Goal: Task Accomplishment & Management: Use online tool/utility

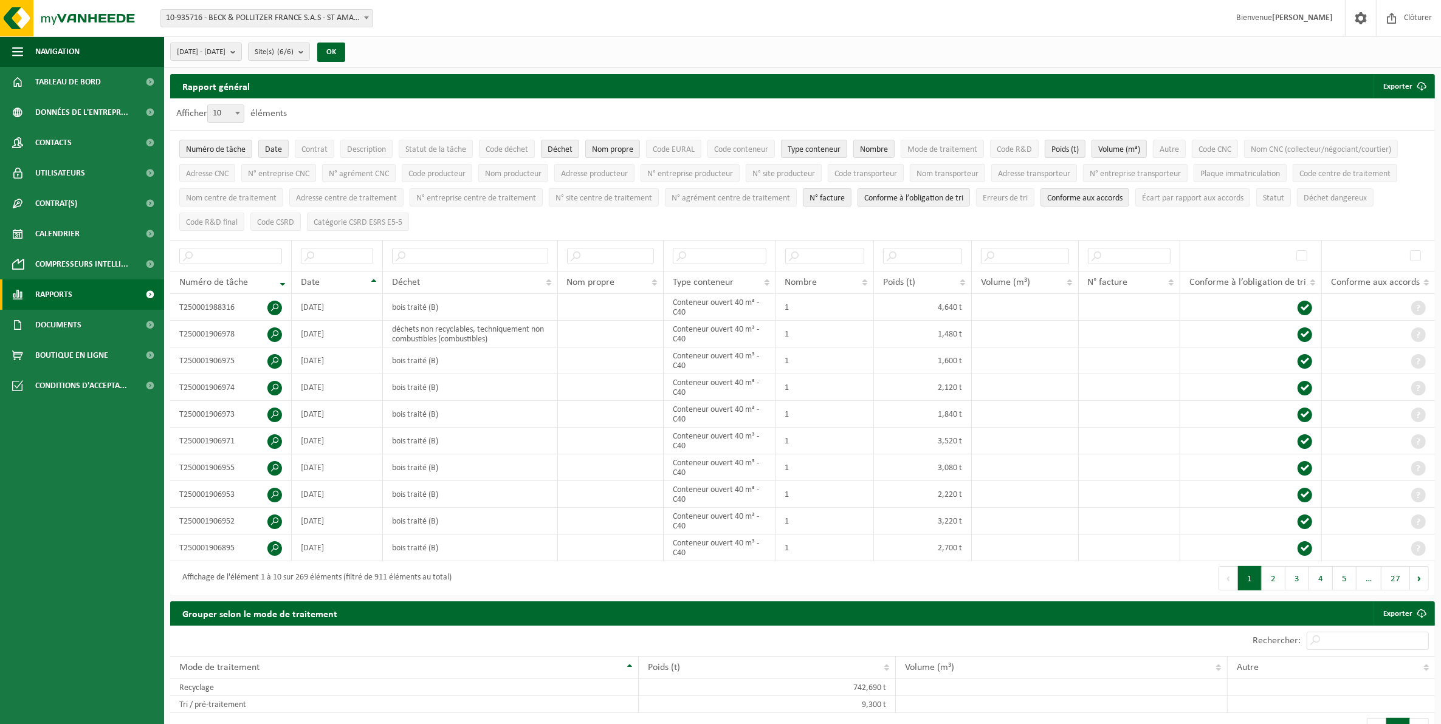
click at [62, 306] on span "Rapports" at bounding box center [53, 295] width 37 height 30
click at [67, 327] on span "Sous forme de graphique" at bounding box center [82, 325] width 91 height 23
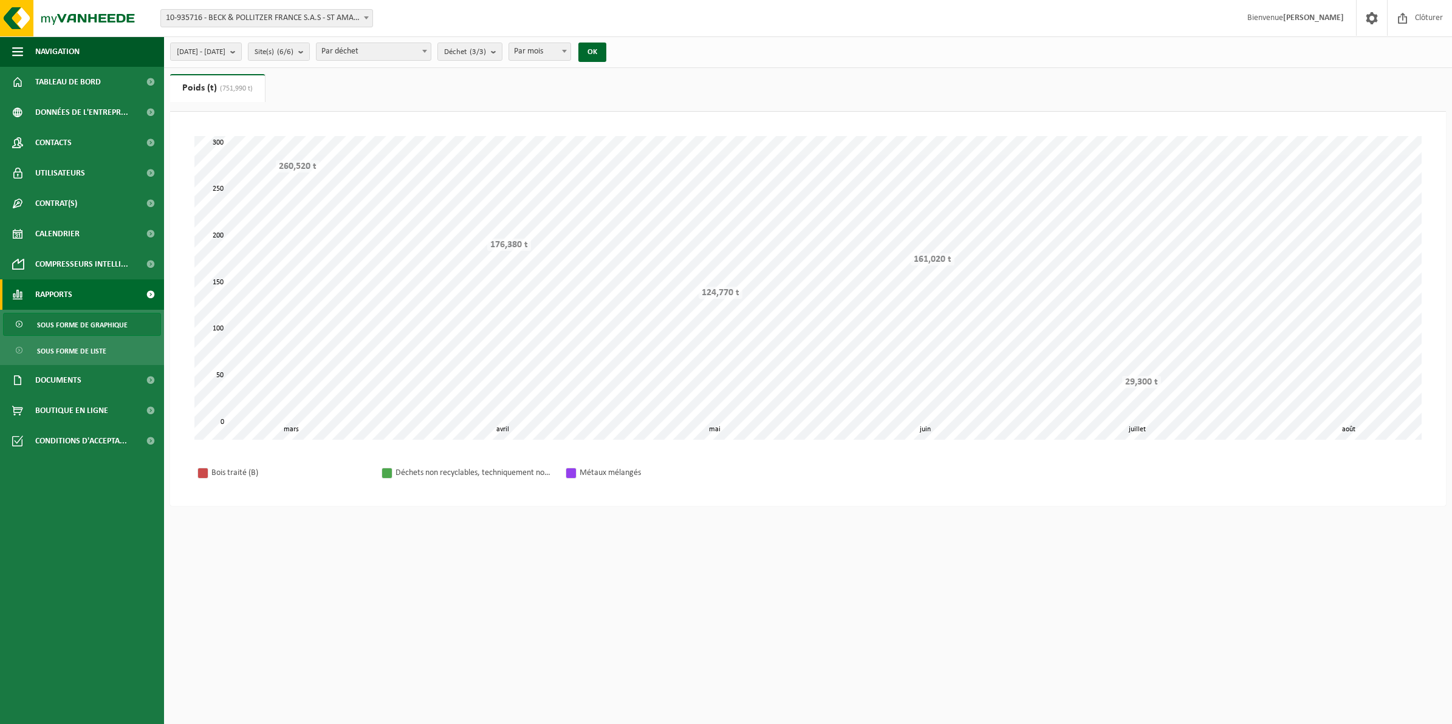
click at [276, 53] on div "[DATE] - [DATE] Mois actuel Mois précédent Les 6 derniers mois Année actuelle L…" at bounding box center [392, 52] width 456 height 26
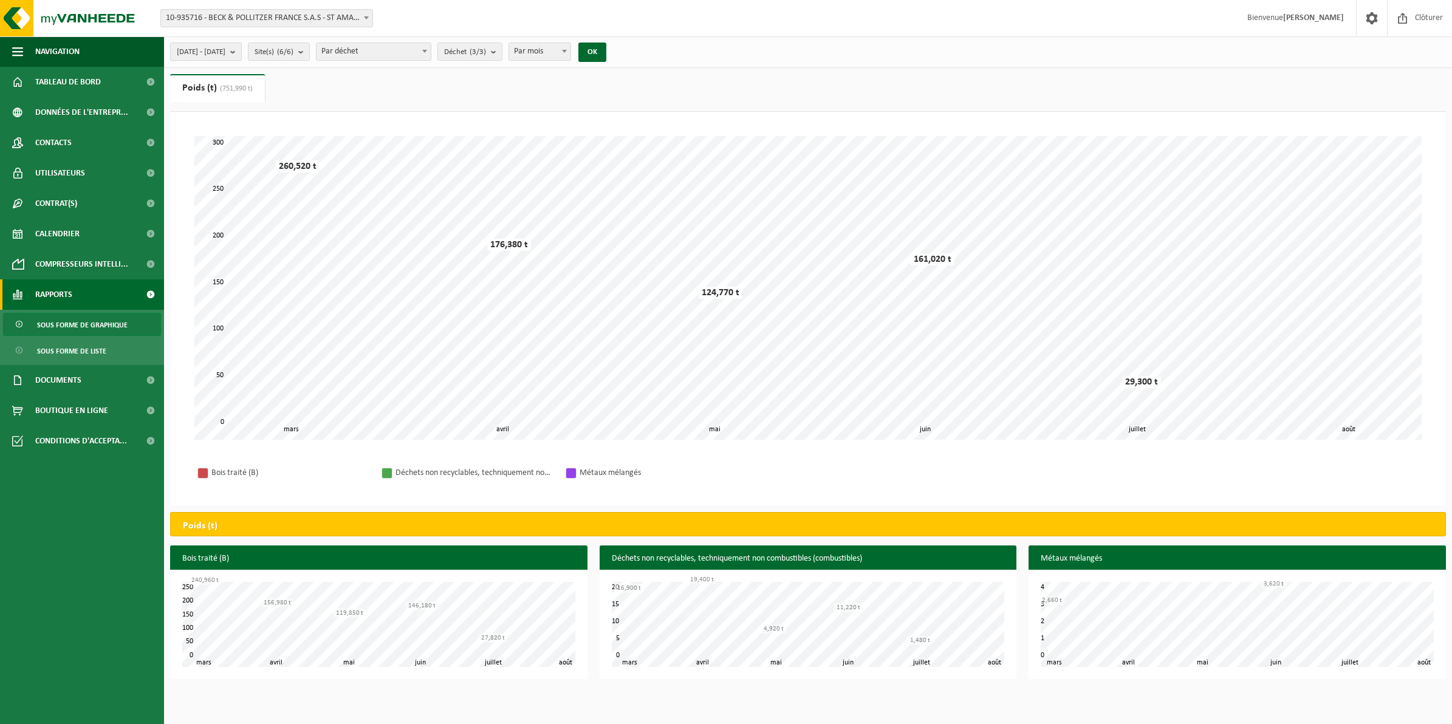
click at [241, 52] on b "submit" at bounding box center [235, 51] width 11 height 17
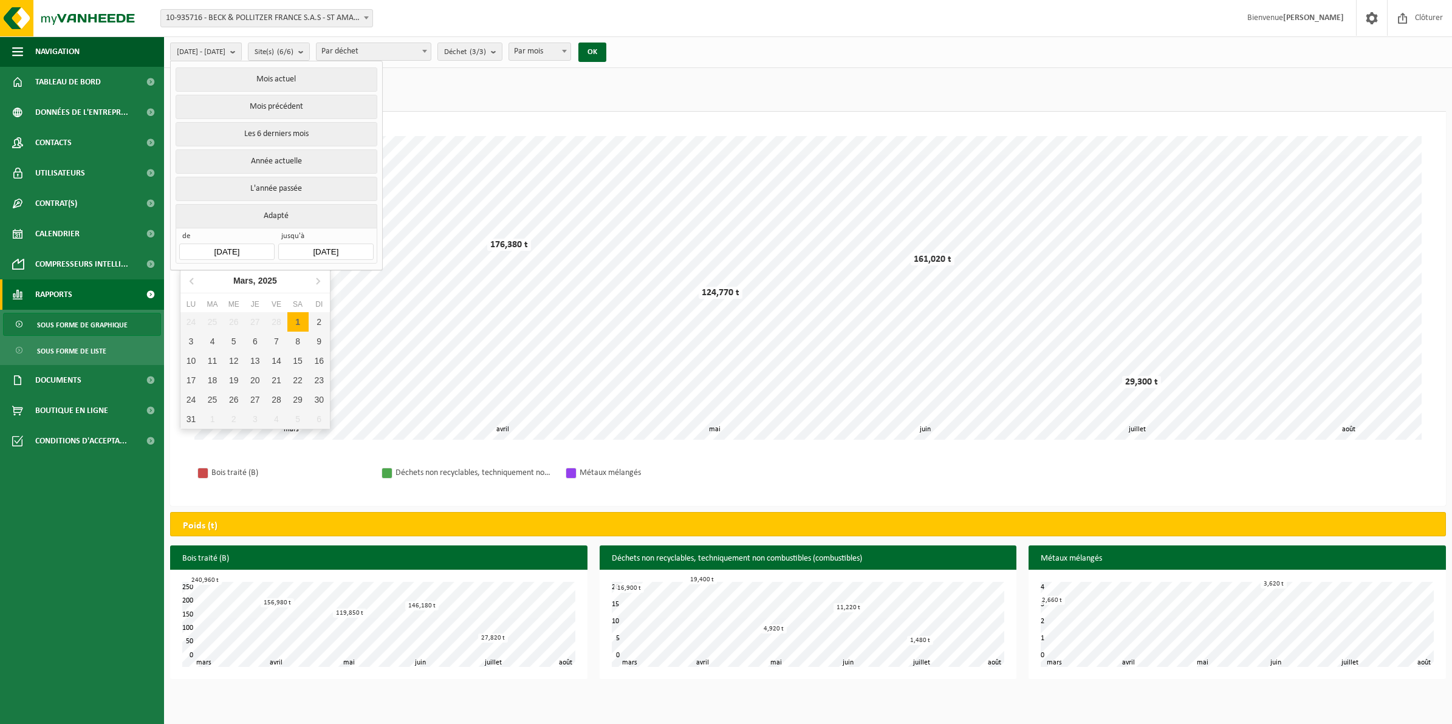
click at [263, 253] on input "[DATE]" at bounding box center [226, 252] width 95 height 16
click at [191, 284] on icon at bounding box center [192, 280] width 19 height 19
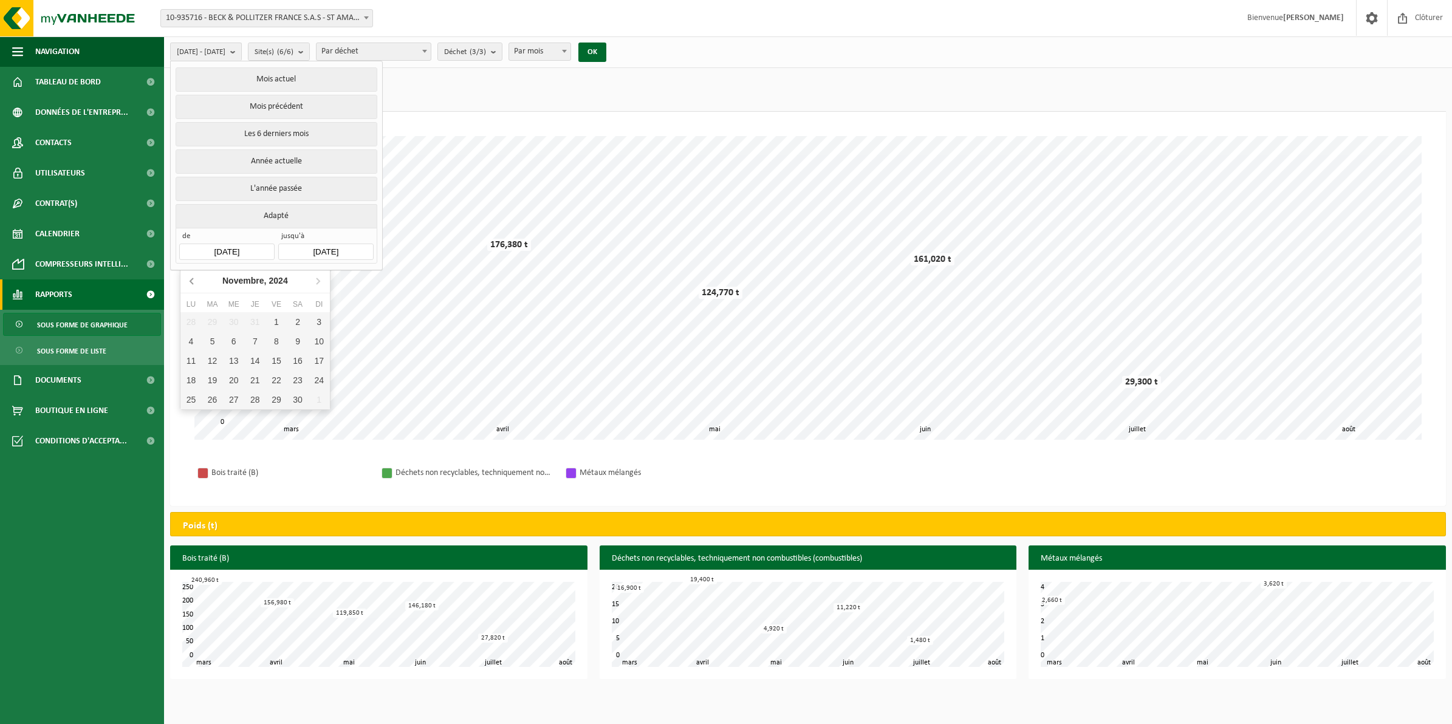
click at [191, 284] on icon at bounding box center [192, 280] width 19 height 19
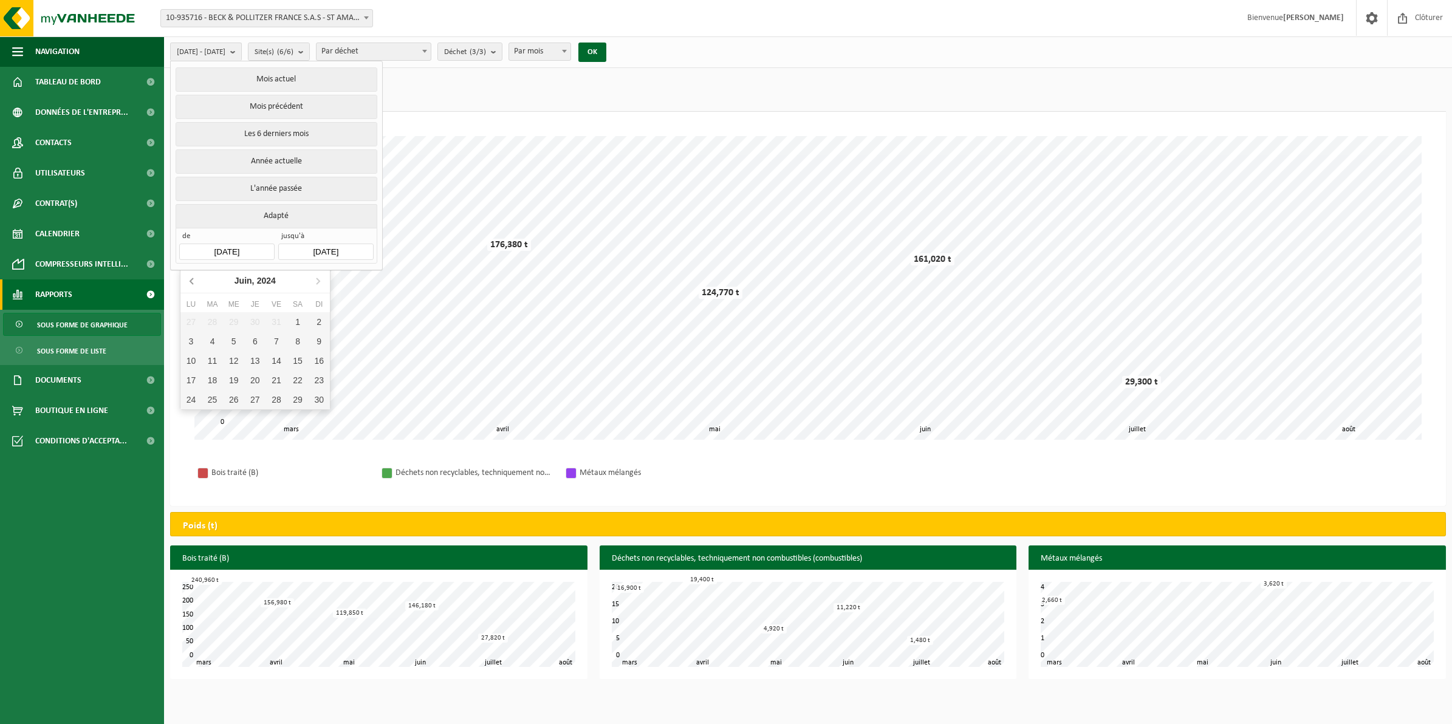
click at [191, 284] on icon at bounding box center [192, 280] width 19 height 19
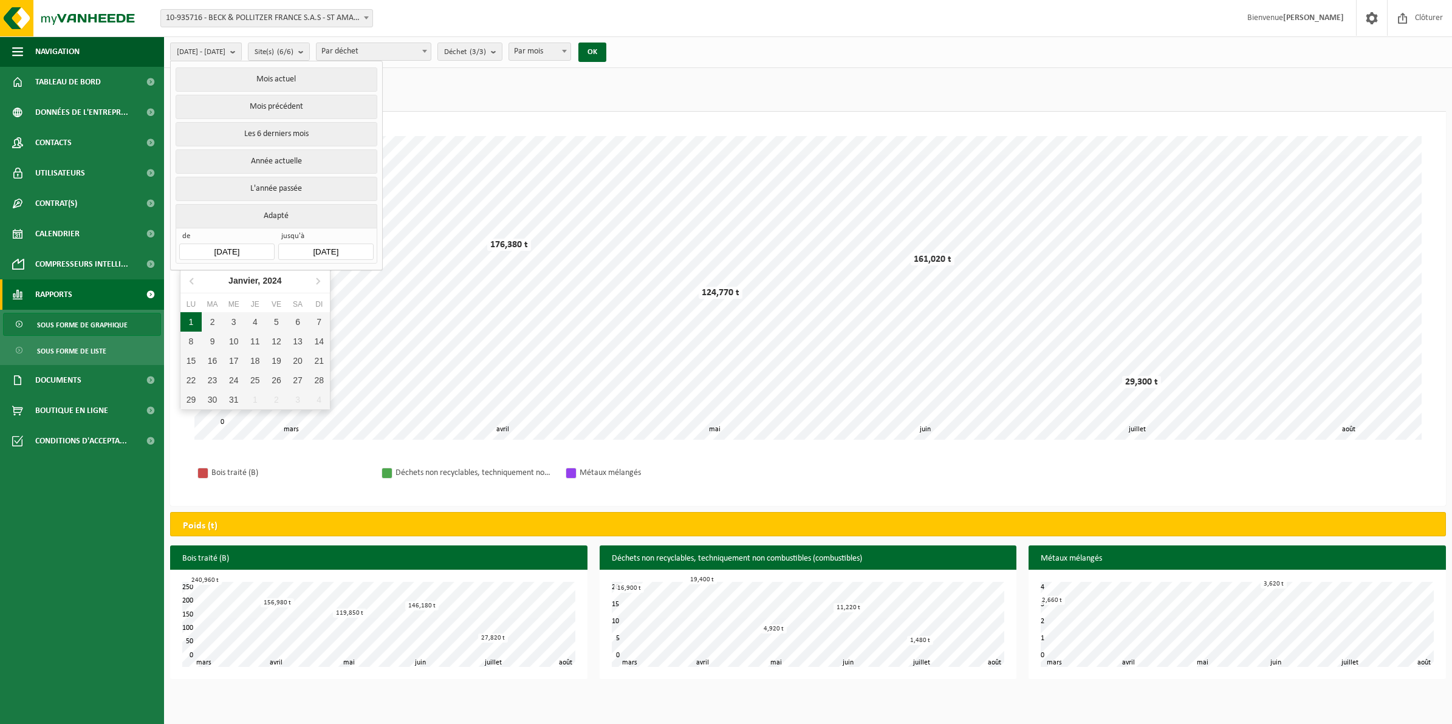
click at [192, 320] on div "1" at bounding box center [190, 321] width 21 height 19
type input "[DATE]"
click at [325, 256] on input "[DATE]" at bounding box center [325, 252] width 95 height 16
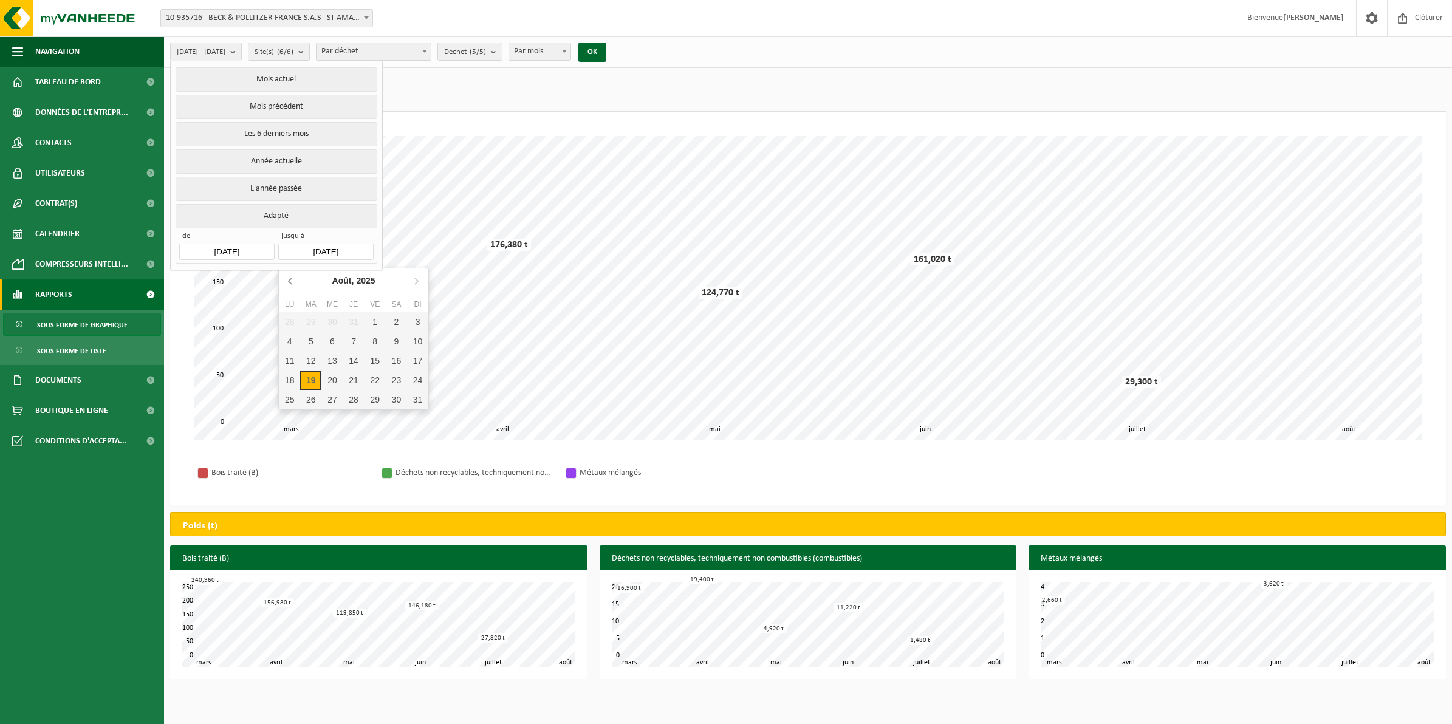
click at [295, 283] on icon at bounding box center [290, 280] width 19 height 19
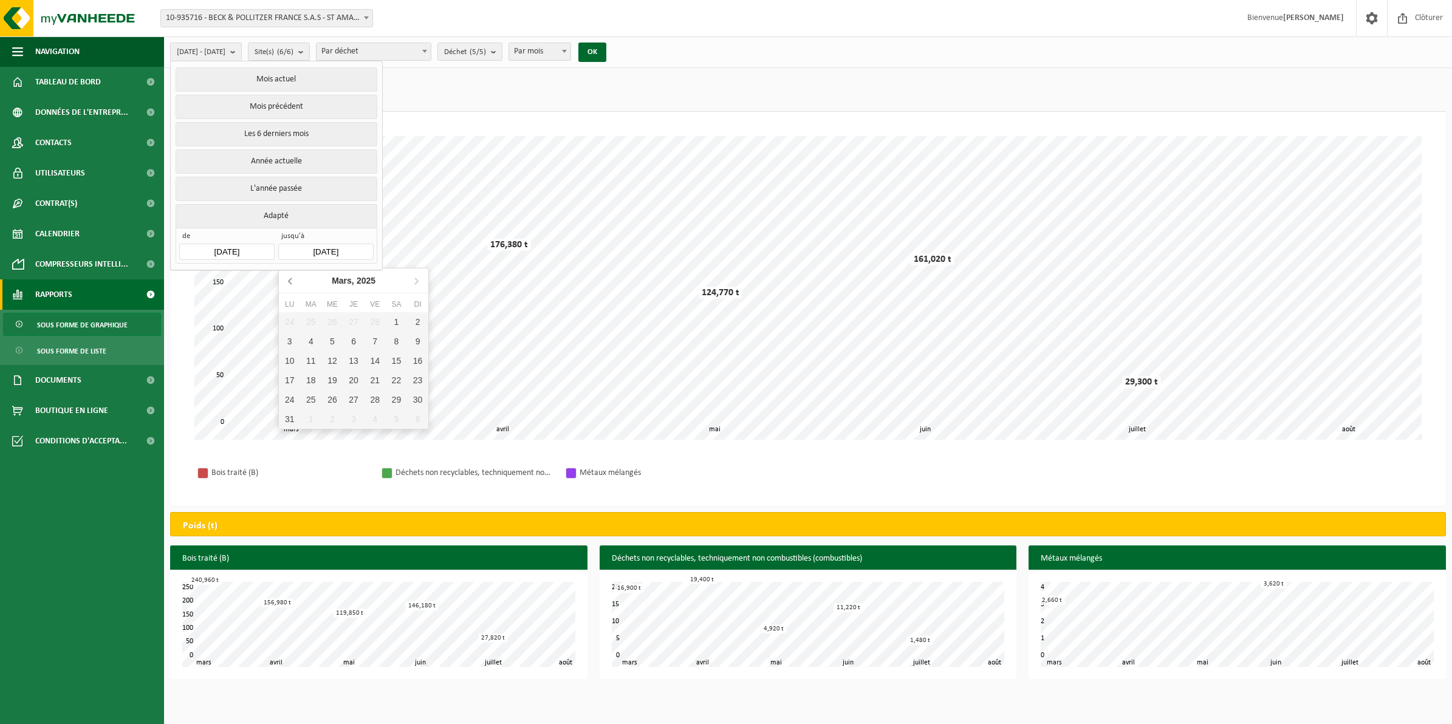
click at [295, 283] on icon at bounding box center [290, 280] width 19 height 19
click at [320, 417] on div "25 26 27 28 29 30 1 2 3 4 5 6 7 8 9 10 11 12 13 14 15 16 17 18 19 20 21 22 23 2…" at bounding box center [353, 370] width 149 height 117
click at [315, 417] on div "31" at bounding box center [310, 419] width 21 height 19
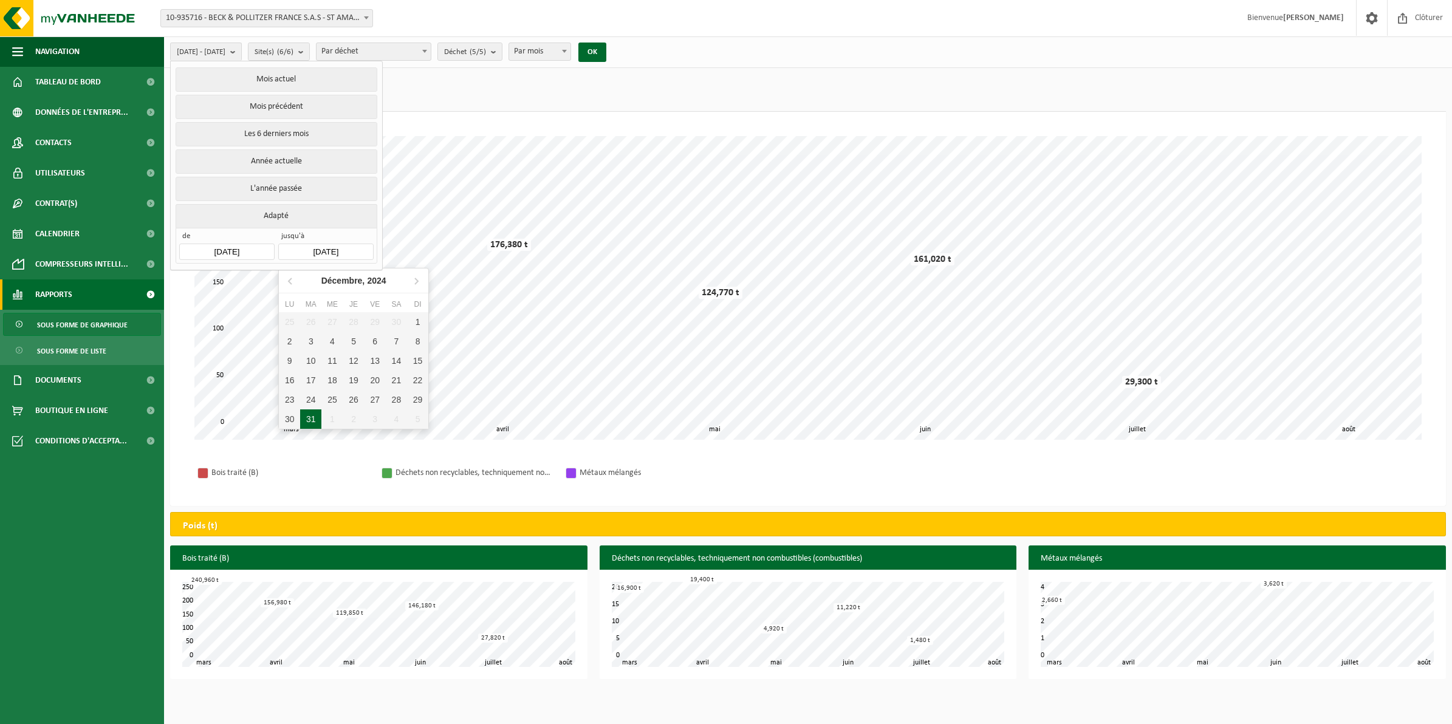
type input "[DATE]"
click at [606, 58] on button "OK" at bounding box center [592, 52] width 28 height 19
